Goal: Task Accomplishment & Management: Use online tool/utility

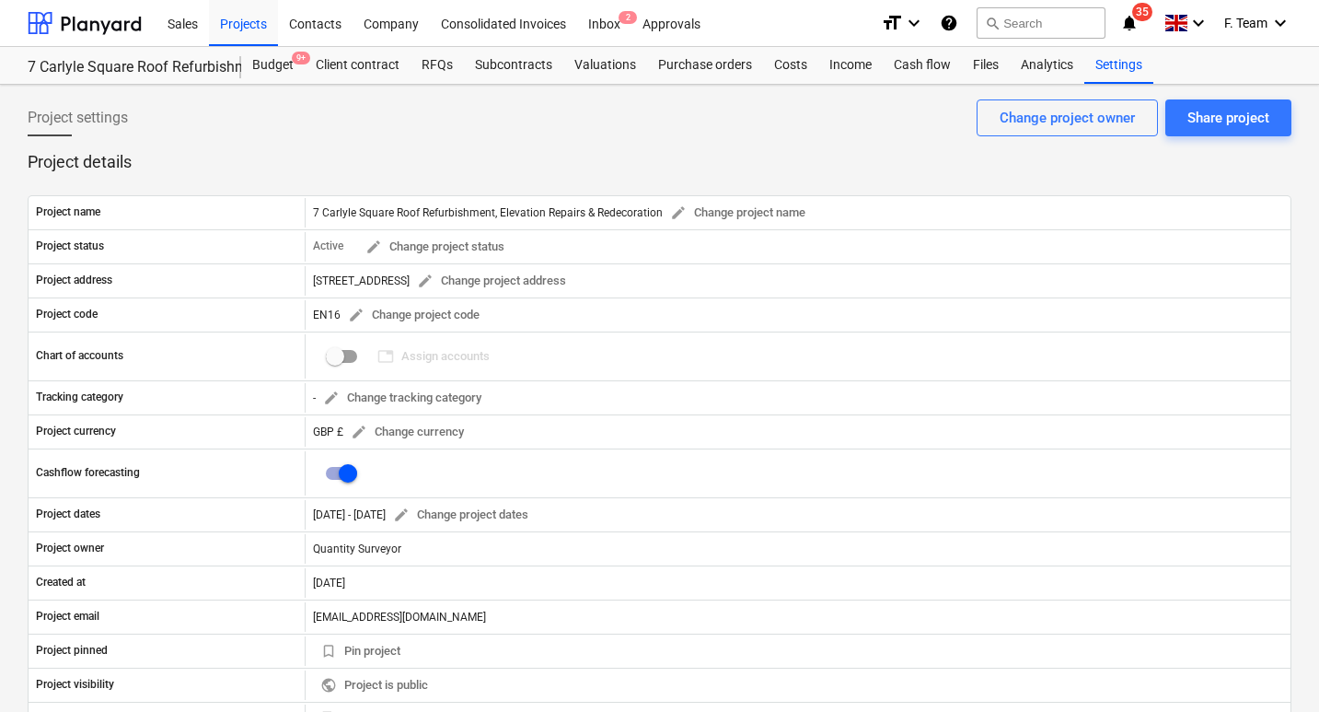
click at [1128, 16] on icon "notifications" at bounding box center [1129, 23] width 18 height 22
click at [660, 128] on div "Project settings Share project Change project owner" at bounding box center [660, 125] width 1264 height 52
click at [603, 21] on div "Inbox 2" at bounding box center [604, 22] width 54 height 47
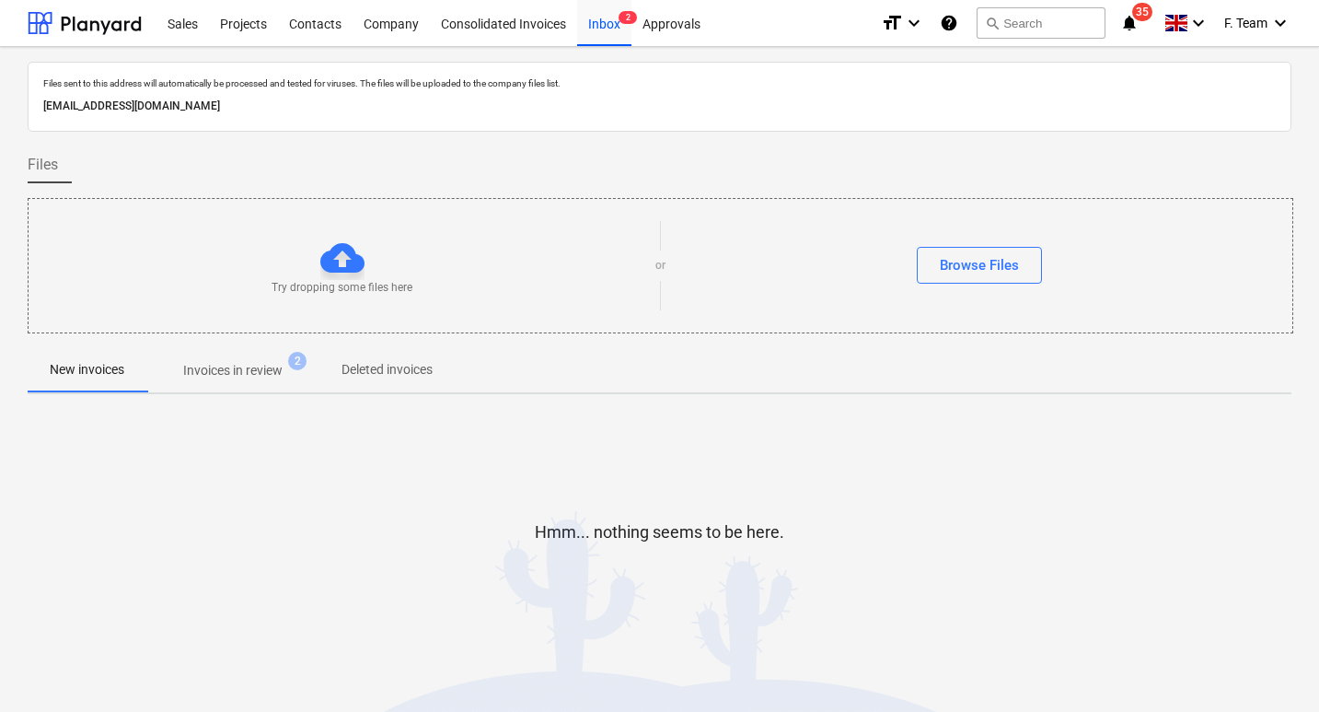
click at [260, 377] on p "Invoices in review" at bounding box center [232, 370] width 99 height 19
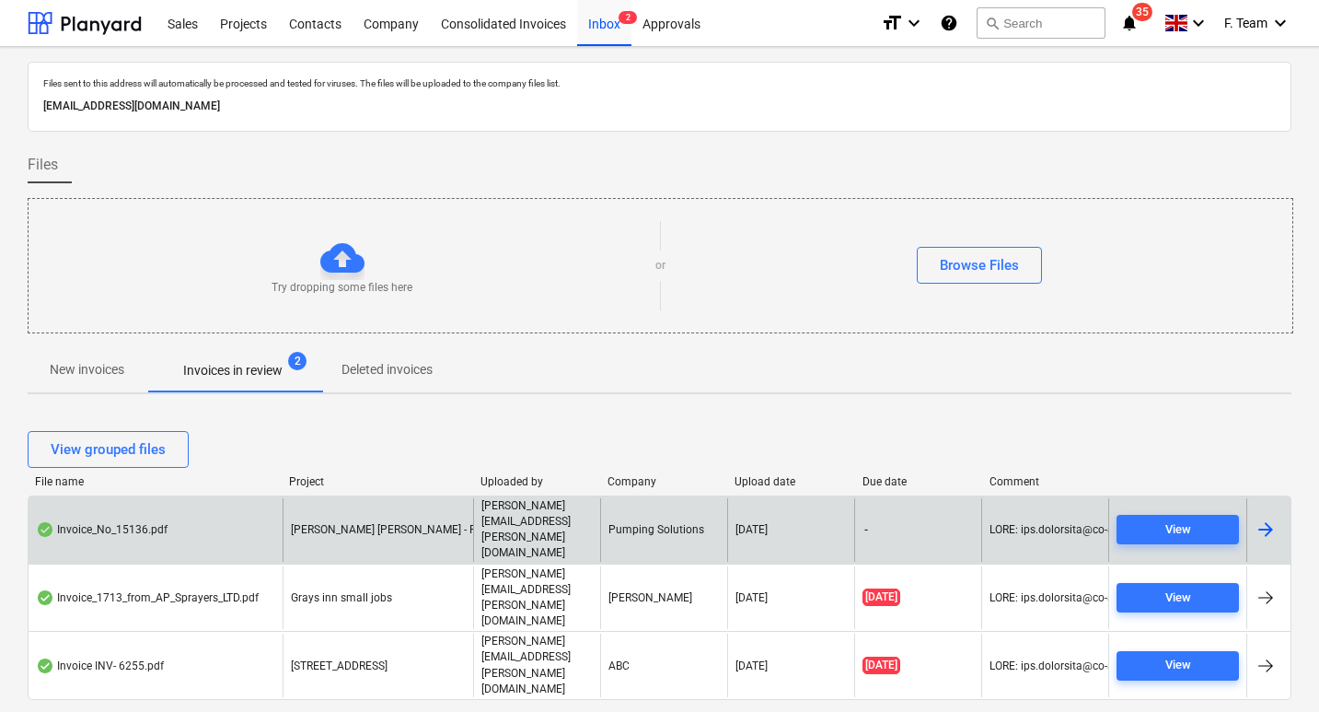
click at [1259, 539] on div at bounding box center [1266, 529] width 22 height 22
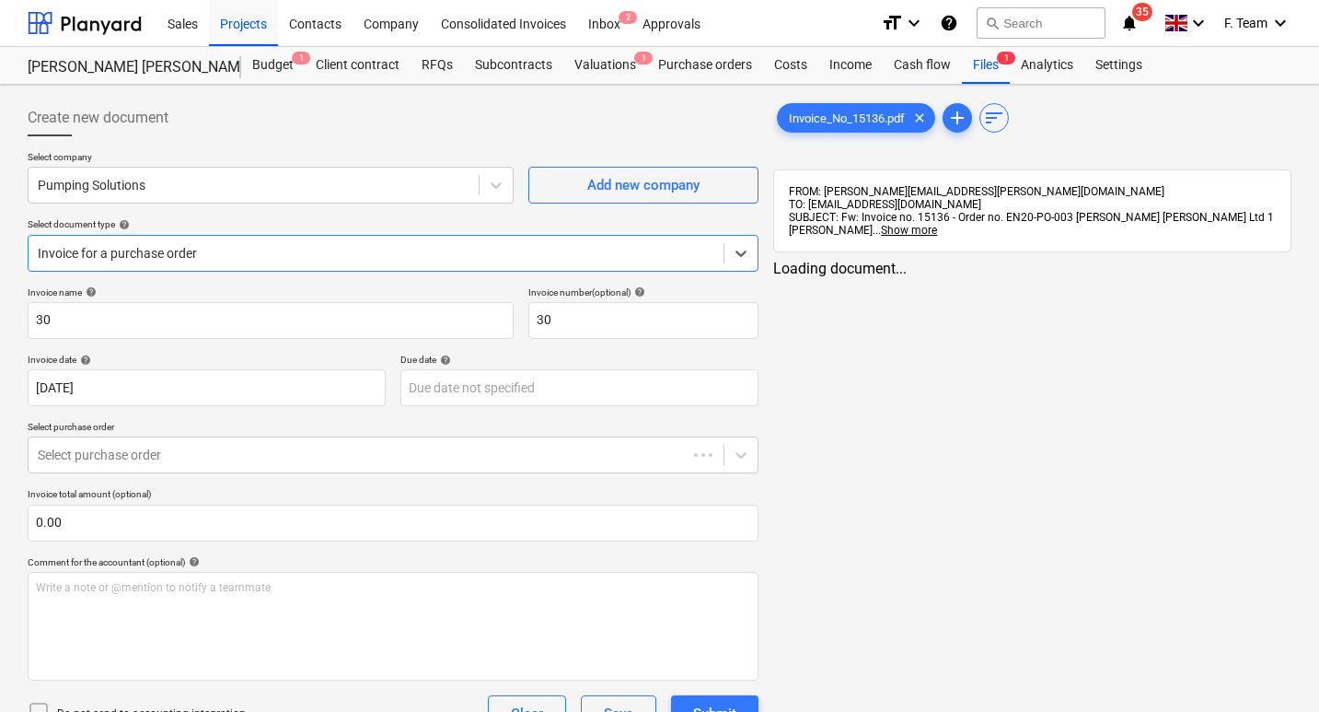
type input "30"
type input "[DATE]"
